Goal: Task Accomplishment & Management: Manage account settings

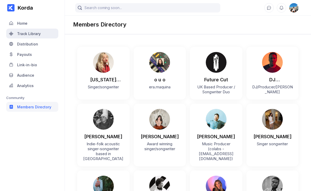
click at [21, 32] on div "Track Library" at bounding box center [29, 33] width 24 height 4
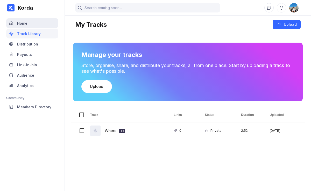
click at [30, 24] on div "Home" at bounding box center [32, 23] width 52 height 10
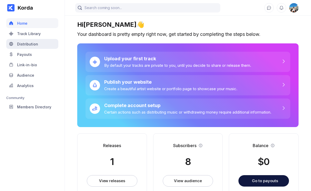
click at [39, 43] on div "Distribution" at bounding box center [32, 44] width 52 height 10
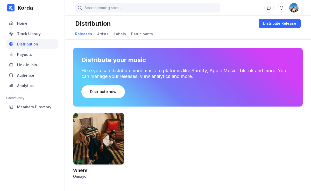
click at [111, 143] on div at bounding box center [98, 139] width 51 height 52
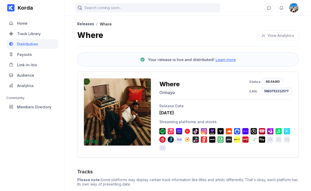
click at [219, 61] on span "Learn more" at bounding box center [226, 59] width 20 height 5
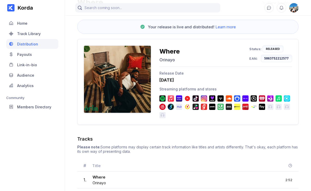
scroll to position [45, 0]
